Goal: Task Accomplishment & Management: Use online tool/utility

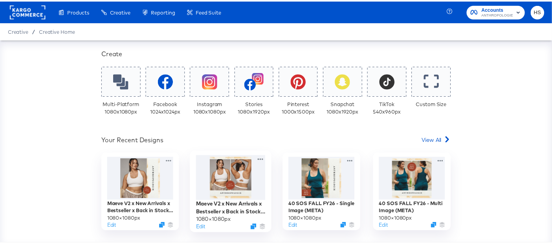
scroll to position [146, 0]
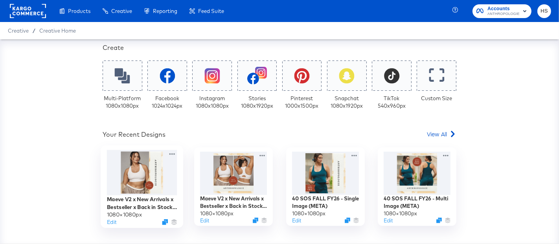
click at [120, 206] on div "Maeve V2 x New Arrivals x Bestseller x Back in Stock FALL FY26 - Single Image (…" at bounding box center [142, 202] width 70 height 15
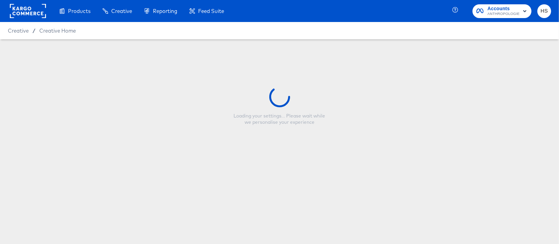
type input "Maeve V2 x New Arrivals x Bestseller x Back in Stock FALL FY26 - Single Image (…"
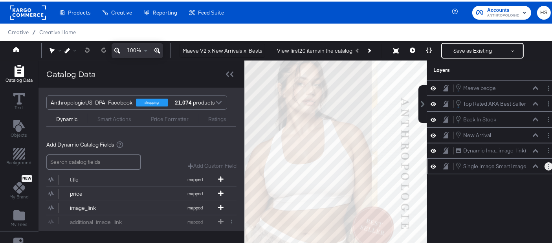
click at [545, 163] on button "Layer Options" at bounding box center [549, 165] width 8 height 8
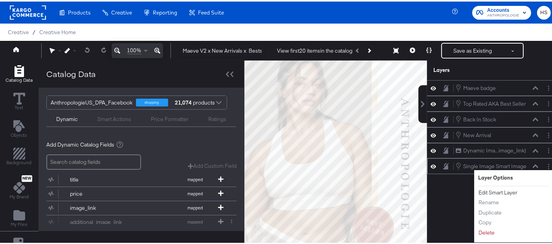
click at [486, 187] on button "Edit Smart Layer" at bounding box center [498, 191] width 40 height 8
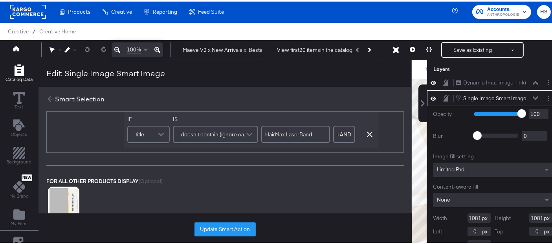
scroll to position [80, 0]
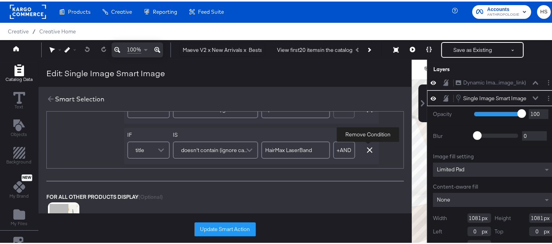
click at [373, 149] on button "button" at bounding box center [370, 149] width 12 height 6
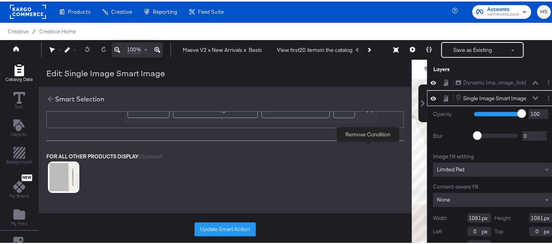
scroll to position [40, 0]
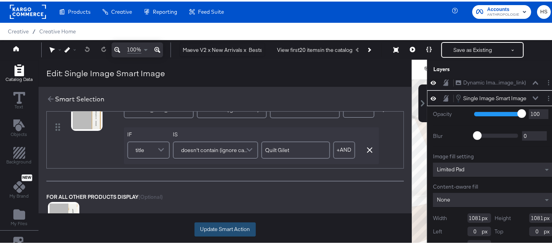
click at [241, 228] on button "Update Smart Action" at bounding box center [225, 228] width 61 height 14
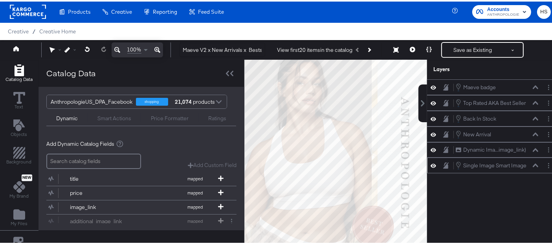
scroll to position [0, 0]
click at [454, 50] on button "Save as Existing" at bounding box center [472, 48] width 61 height 14
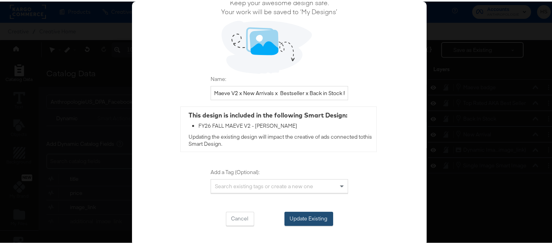
click at [304, 219] on button "Update Existing" at bounding box center [309, 217] width 49 height 14
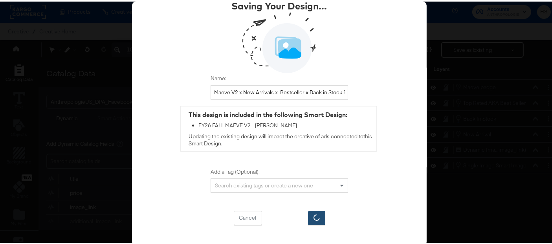
scroll to position [33, 0]
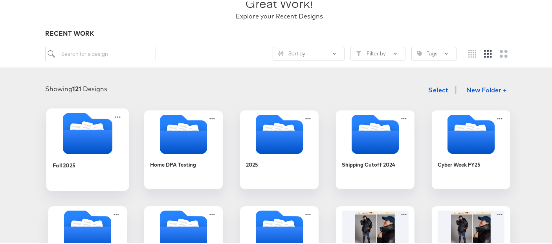
click at [97, 136] on icon "Folder" at bounding box center [88, 140] width 50 height 24
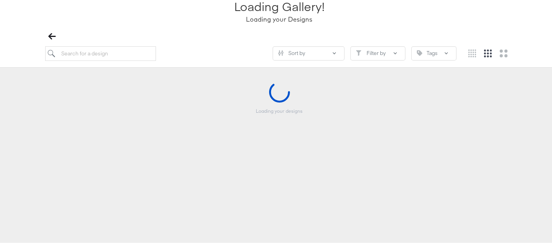
scroll to position [64, 0]
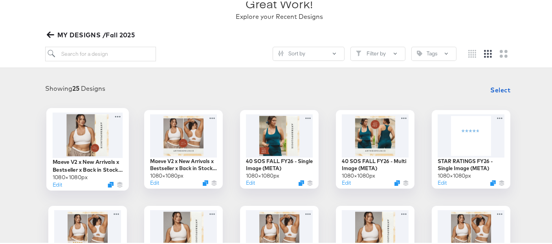
click at [105, 140] on div at bounding box center [88, 133] width 70 height 45
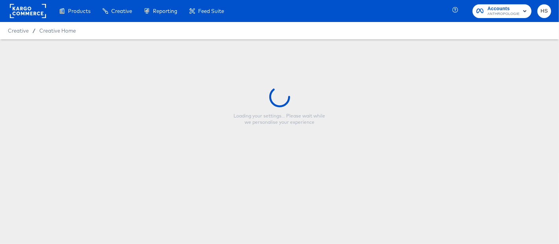
type input "Maeve V2 x New Arrivals x Bestseller x Back in Stock FALL FY26 - Single Image (…"
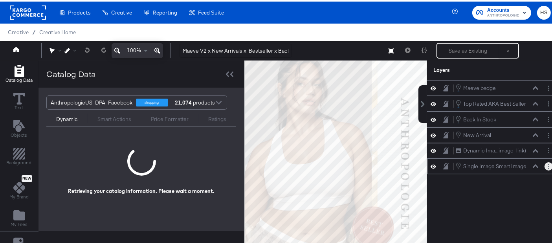
click at [548, 164] on circle "Layer Options" at bounding box center [548, 164] width 1 height 1
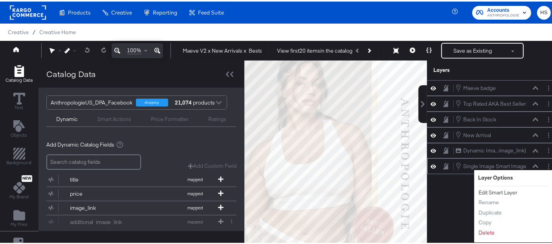
click at [478, 187] on button "Edit Smart Layer" at bounding box center [498, 191] width 40 height 8
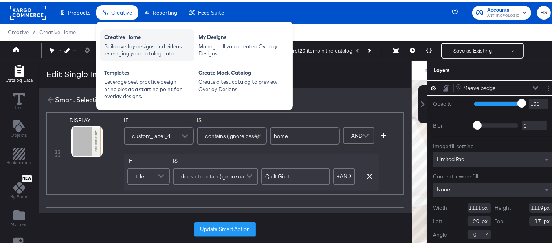
click at [113, 33] on div "Creative Home" at bounding box center [147, 36] width 86 height 9
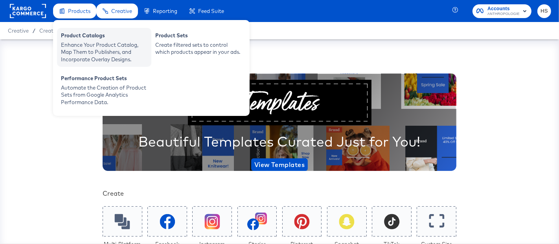
click at [92, 48] on div "Enhance Your Product Catalog, Map Them to Publishers, and Incorporate Overlay D…" at bounding box center [104, 52] width 86 height 22
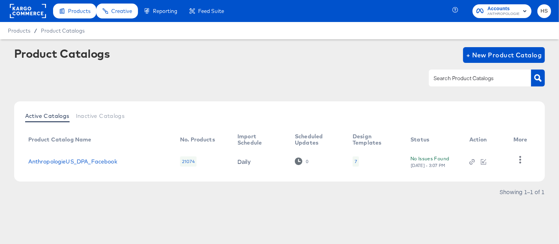
click at [84, 156] on td "AnthropologieUS_DPA_Facebook" at bounding box center [98, 161] width 152 height 24
click at [82, 161] on link "AnthropologieUS_DPA_Facebook" at bounding box center [72, 161] width 89 height 6
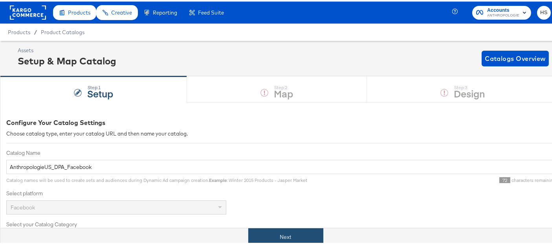
click at [284, 235] on button "Next" at bounding box center [285, 236] width 75 height 18
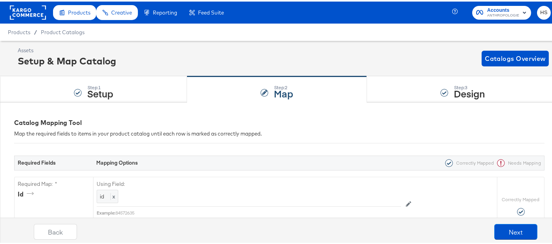
scroll to position [88, 0]
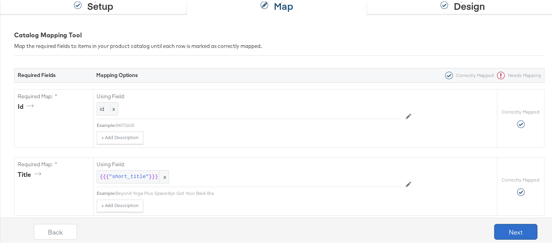
click at [498, 230] on button "Next" at bounding box center [515, 230] width 43 height 16
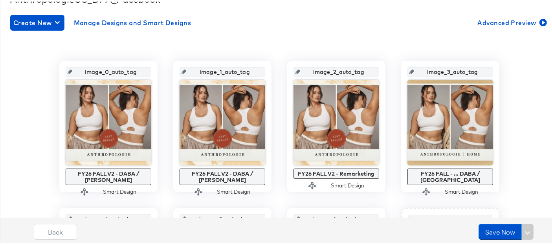
scroll to position [277, 0]
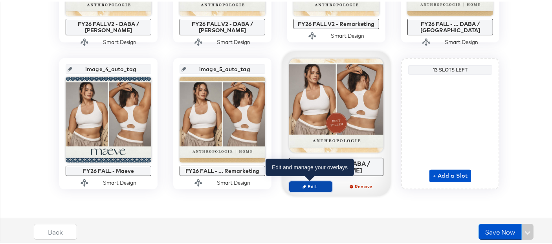
click at [304, 182] on span "Edit" at bounding box center [311, 185] width 36 height 6
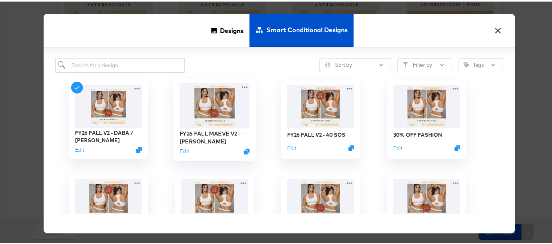
click at [191, 99] on img at bounding box center [215, 103] width 70 height 45
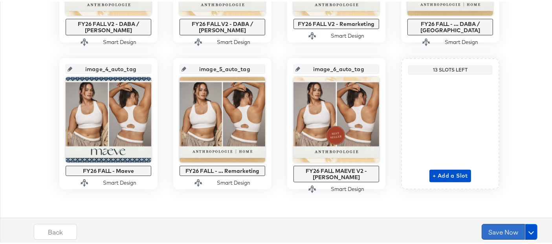
click at [498, 233] on button "Save Now" at bounding box center [503, 230] width 43 height 16
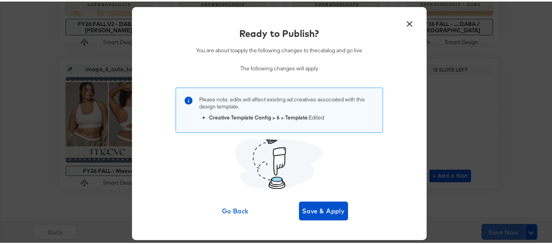
scroll to position [0, 0]
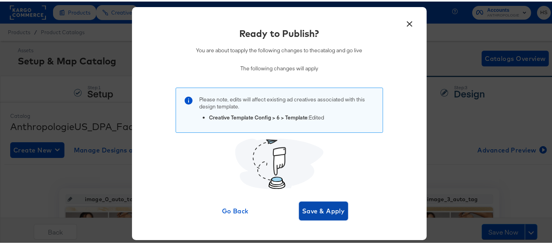
click at [325, 209] on span "Save & Apply" at bounding box center [323, 209] width 43 height 11
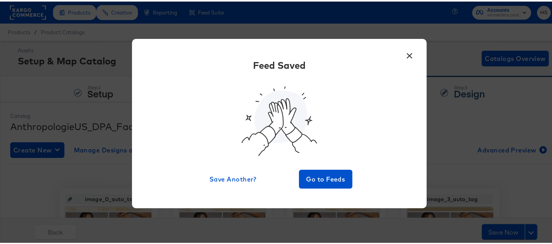
click at [407, 56] on button "×" at bounding box center [410, 52] width 14 height 14
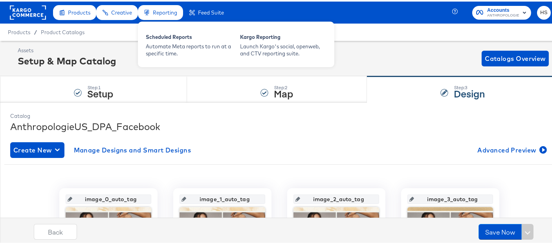
click at [154, 12] on span "Reporting" at bounding box center [165, 11] width 24 height 6
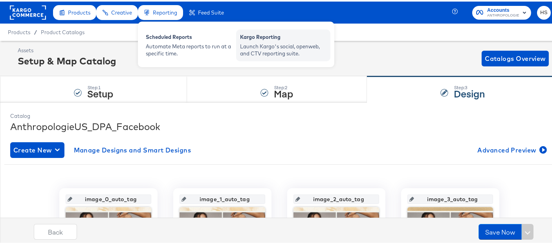
click at [256, 47] on div "Launch Kargo's social, openweb, and CTV reporting suite." at bounding box center [283, 48] width 86 height 15
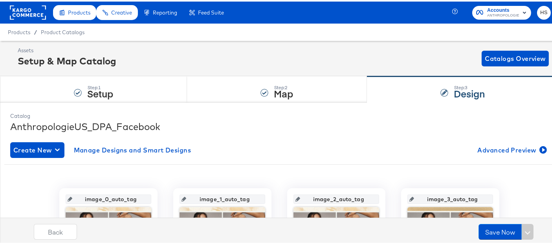
click at [31, 12] on rect at bounding box center [28, 11] width 36 height 14
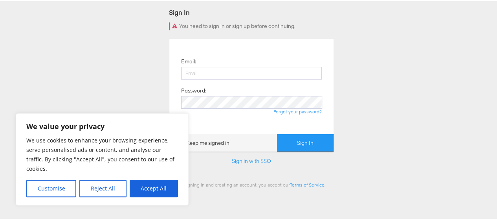
scroll to position [72, 0]
click at [209, 73] on input "email" at bounding box center [251, 71] width 141 height 13
type input "hsmith3@anthropologie.com"
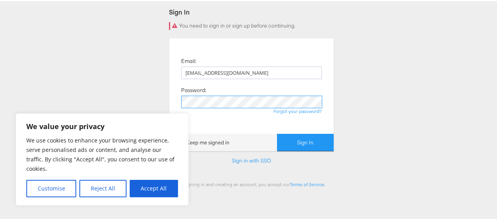
click at [277, 132] on button "Sign In" at bounding box center [305, 141] width 57 height 18
